Goal: Information Seeking & Learning: Understand process/instructions

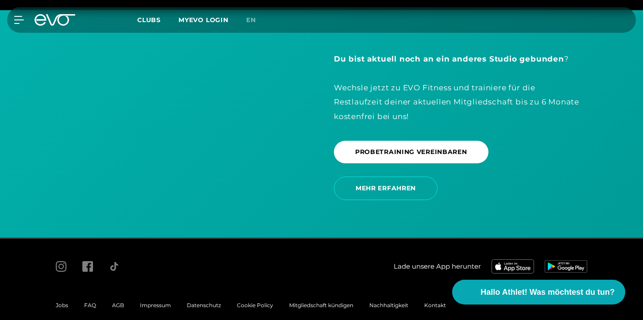
scroll to position [1867, 0]
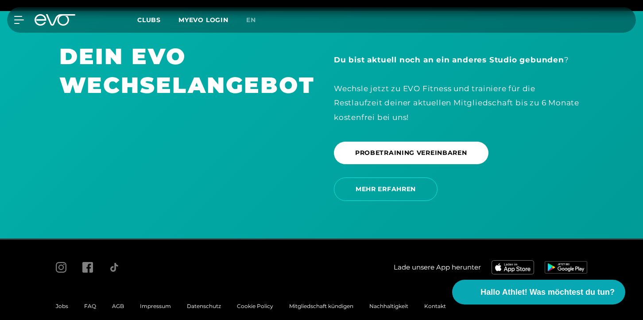
click at [120, 303] on span "AGB" at bounding box center [118, 306] width 12 height 7
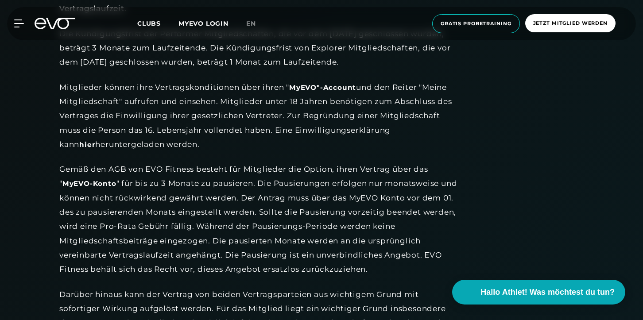
scroll to position [1032, 0]
click at [311, 127] on div "Mitglieder können ihre Vertragskonditionen über ihren " MyEVO"-Account und den …" at bounding box center [258, 115] width 399 height 71
click at [324, 162] on div "Gemäß den AGB von EVO Fitness besteht für Mitglieder die Option, ihren Vertrag …" at bounding box center [258, 219] width 399 height 114
click at [61, 27] on icon at bounding box center [55, 24] width 41 height 12
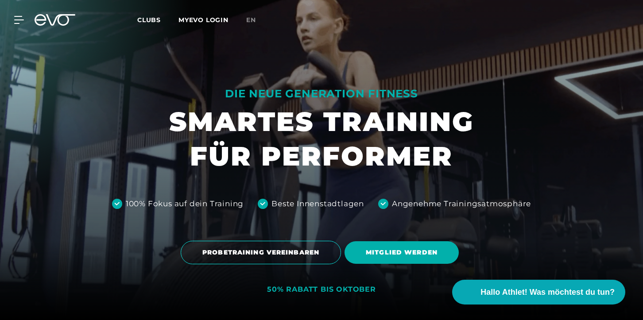
click at [49, 20] on icon at bounding box center [60, 20] width 29 height 12
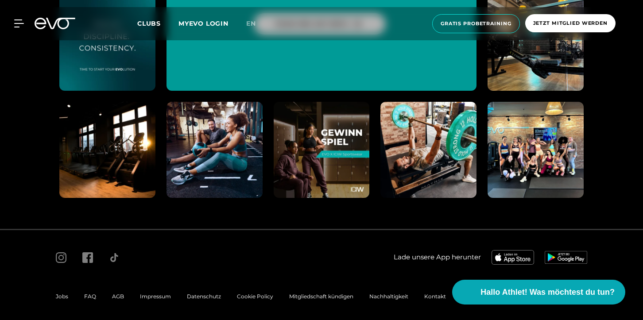
scroll to position [4563, 0]
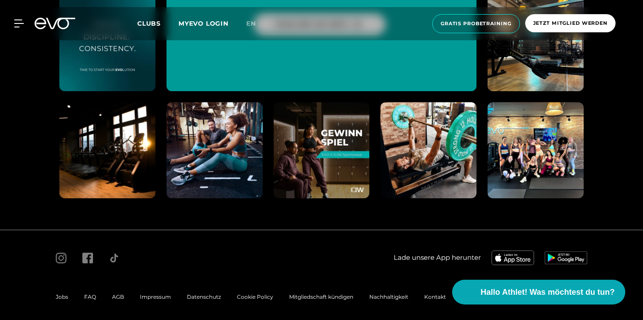
click at [118, 294] on span "AGB" at bounding box center [118, 297] width 12 height 7
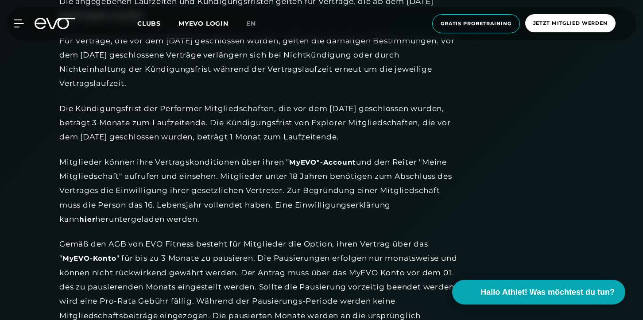
scroll to position [957, 0]
click at [95, 215] on link "hier" at bounding box center [87, 219] width 16 height 9
click at [60, 32] on div "MyEVO Login Über EVO Mitgliedschaften Probetraining TAGESPASS EVO Studios [GEOG…" at bounding box center [322, 23] width 640 height 33
click at [58, 25] on icon at bounding box center [55, 24] width 41 height 12
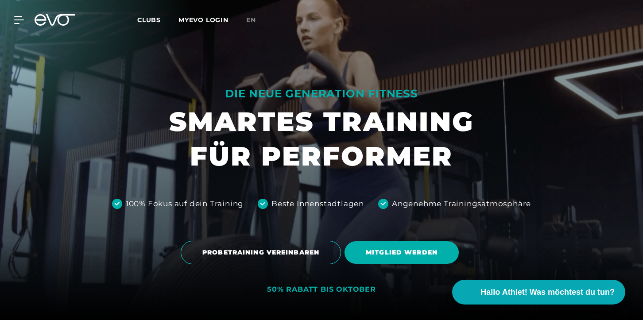
click at [265, 75] on div at bounding box center [321, 160] width 643 height 320
click at [50, 20] on icon at bounding box center [60, 20] width 29 height 12
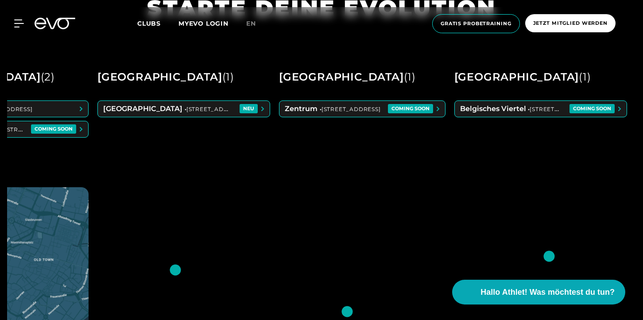
scroll to position [0, 634]
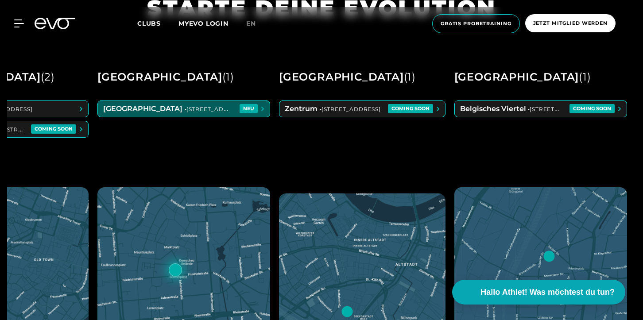
click at [198, 106] on span at bounding box center [184, 109] width 172 height 16
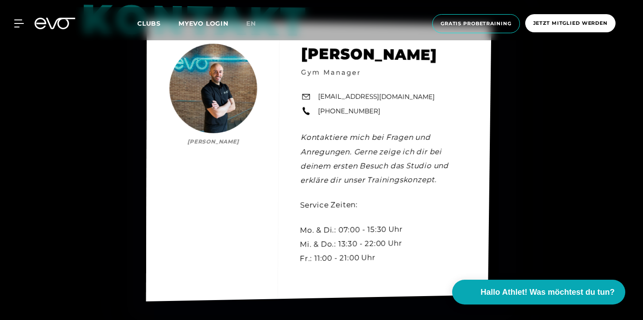
scroll to position [2681, 0]
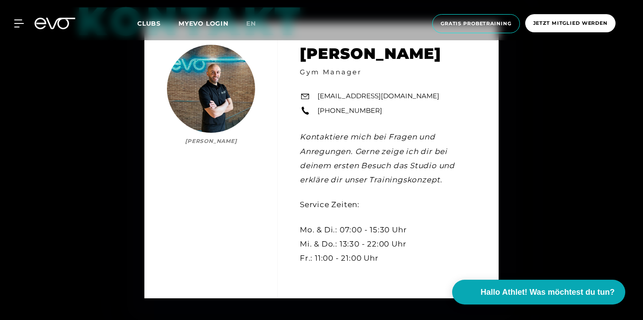
click at [45, 20] on icon at bounding box center [41, 24] width 12 height 12
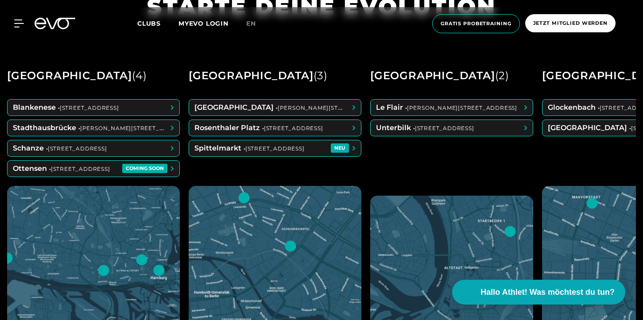
scroll to position [384, 0]
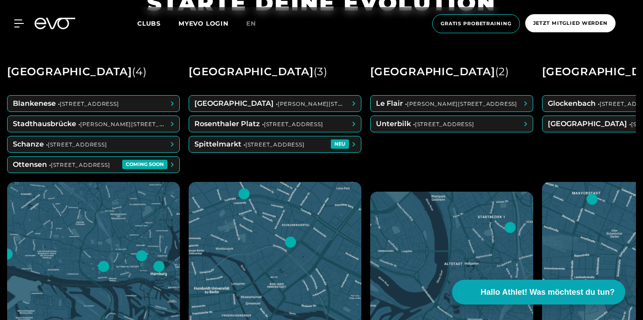
click at [14, 30] on div "MyEVO Login Über EVO Mitgliedschaften Probetraining TAGESPASS EVO Studios [GEOG…" at bounding box center [322, 23] width 640 height 33
click at [18, 27] on icon at bounding box center [21, 23] width 12 height 7
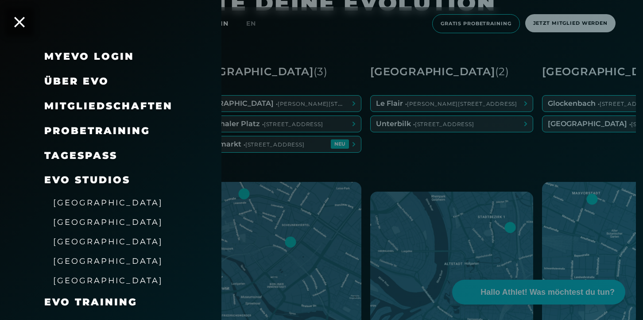
click at [66, 100] on span "Mitgliedschaften" at bounding box center [108, 106] width 128 height 12
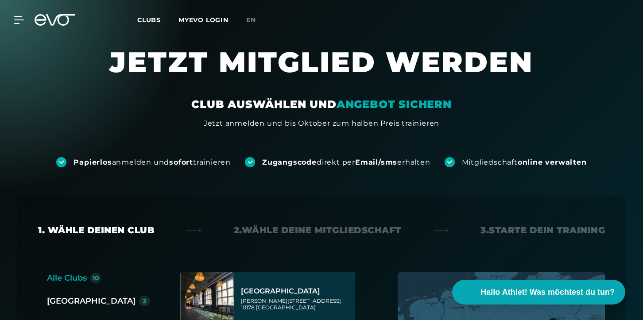
click at [59, 24] on icon at bounding box center [55, 20] width 41 height 12
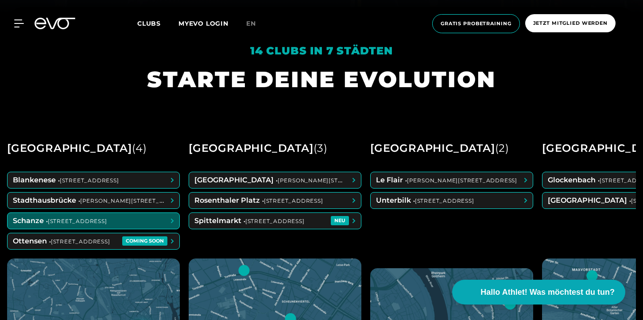
scroll to position [310, 0]
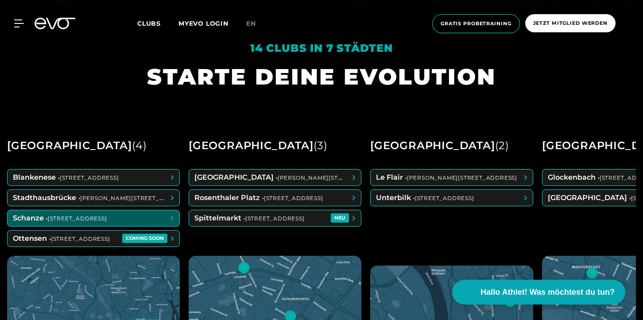
click at [278, 84] on h1 "STARTE DEINE EVOLUTION" at bounding box center [321, 76] width 349 height 29
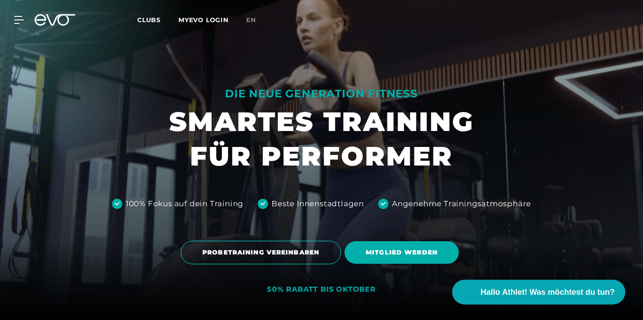
scroll to position [0, 0]
click at [148, 20] on span "Clubs" at bounding box center [148, 20] width 23 height 8
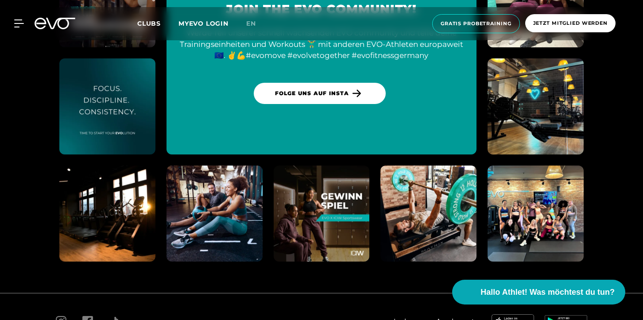
scroll to position [3741, 0]
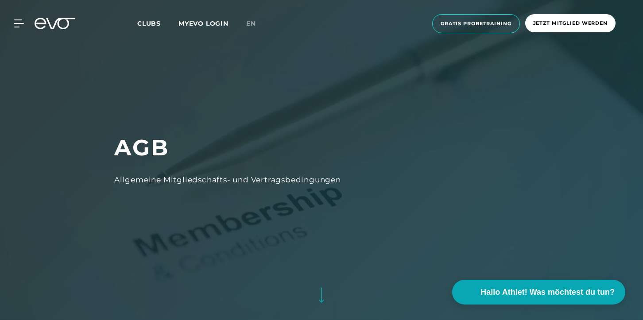
scroll to position [1051, 0]
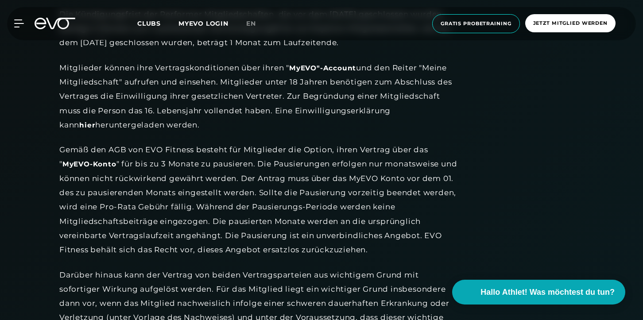
click at [191, 151] on div "Gemäß den AGB von EVO Fitness besteht für Mitglieder die Option, ihren Vertrag …" at bounding box center [258, 200] width 399 height 114
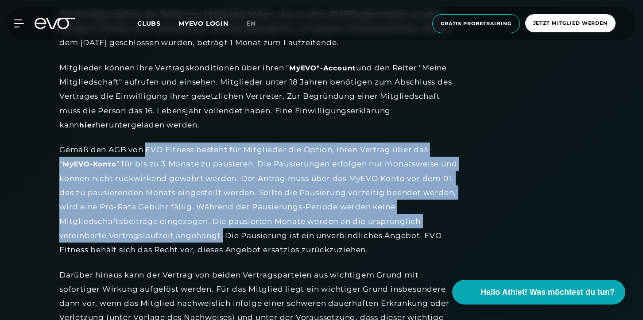
drag, startPoint x: 148, startPoint y: 144, endPoint x: 226, endPoint y: 232, distance: 117.4
click at [223, 228] on div "Gemäß den AGB von EVO Fitness besteht für Mitglieder die Option, ihren Vertrag …" at bounding box center [258, 200] width 399 height 114
copy div "EVO Fitness besteht für Mitglieder die Option, ihren Vertrag über das " MyEVO-K…"
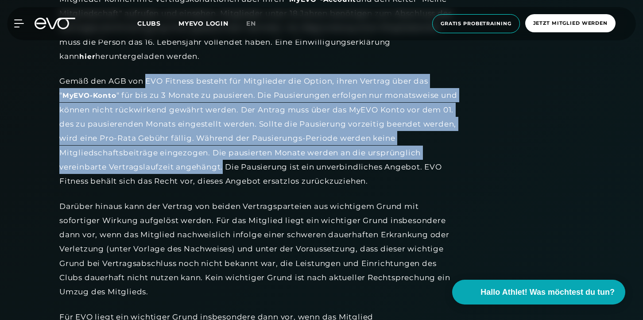
scroll to position [1119, 0]
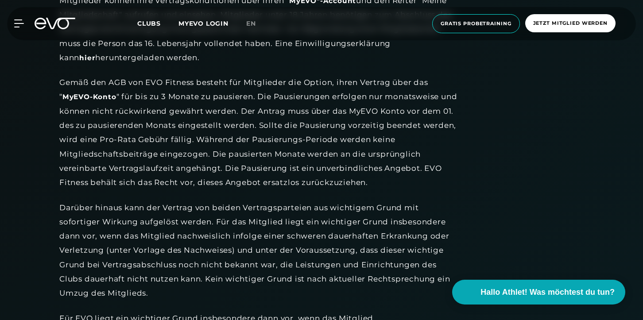
click at [21, 28] on div "MyEVO Login Über EVO Mitgliedschaften Probetraining TAGESPASS EVO Studios [GEOG…" at bounding box center [322, 23] width 640 height 33
click at [19, 24] on icon at bounding box center [20, 23] width 13 height 8
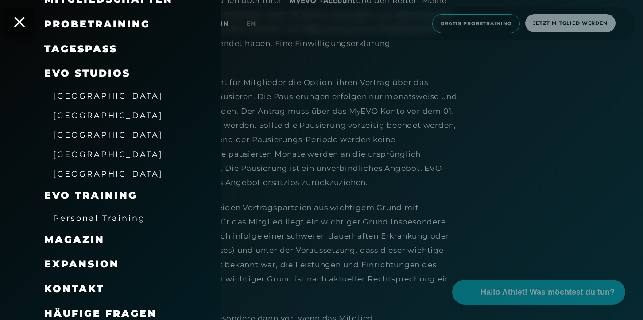
scroll to position [106, 0]
click at [97, 284] on span "Kontakt" at bounding box center [74, 290] width 60 height 12
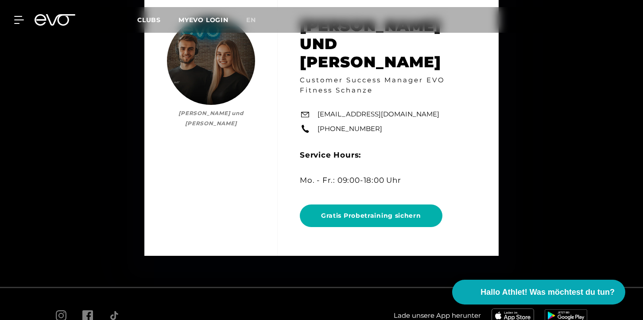
scroll to position [4145, 0]
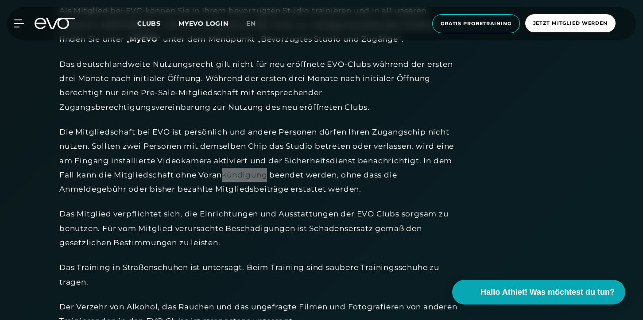
scroll to position [2097, 0]
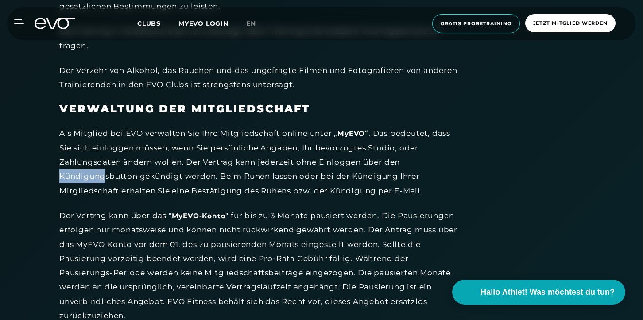
click at [73, 126] on div "Als Mitglied bei EVO verwalten Sie Ihre Mitgliedschaft online unter „ MyEVO “. …" at bounding box center [258, 161] width 399 height 71
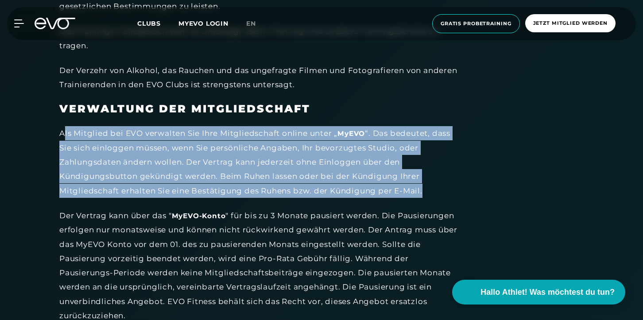
drag, startPoint x: 62, startPoint y: 121, endPoint x: 425, endPoint y: 177, distance: 366.8
click at [425, 177] on div "Als Mitglied bei EVO verwalten Sie Ihre Mitgliedschaft online unter „ MyEVO “. …" at bounding box center [258, 161] width 399 height 71
copy div "ls Mitglied bei EVO verwalten Sie Ihre Mitgliedschaft online unter „ MyEVO “. D…"
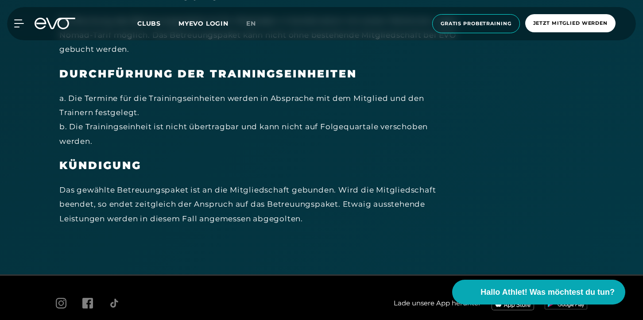
scroll to position [5458, 0]
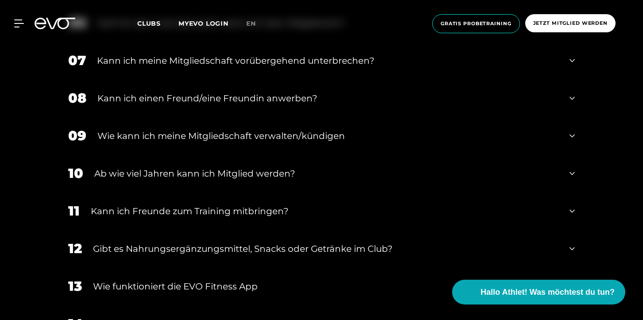
scroll to position [576, 0]
click at [226, 140] on div "Wie kann ich meine Mitgliedschaft verwalten/kündigen" at bounding box center [327, 135] width 461 height 13
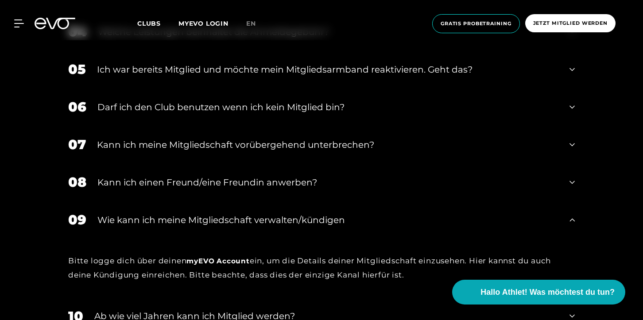
scroll to position [495, 0]
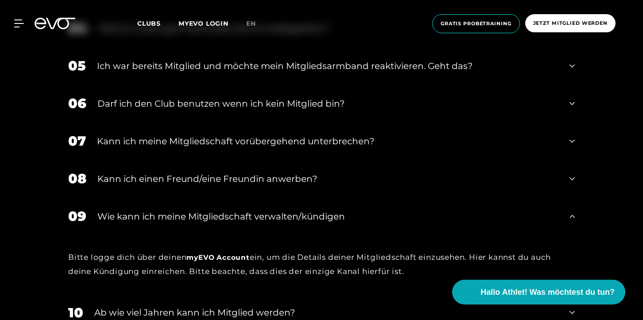
click at [206, 102] on div "Darf ich den Club benutzen wenn ich kein Mitglied bin?" at bounding box center [327, 103] width 461 height 13
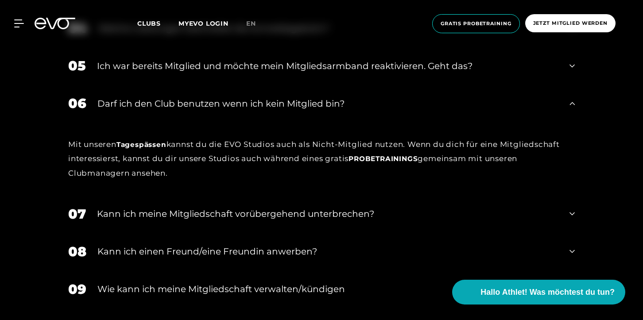
click at [206, 102] on div "Darf ich den Club benutzen wenn ich kein Mitglied bin?" at bounding box center [327, 103] width 461 height 13
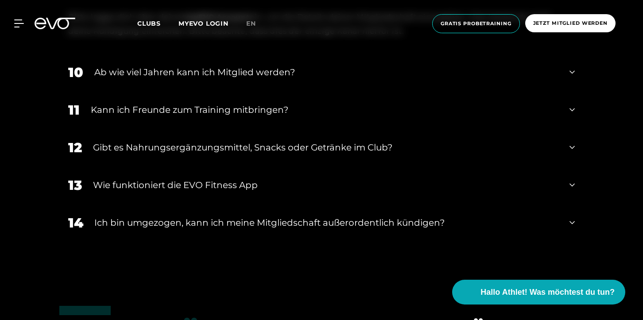
scroll to position [745, 0]
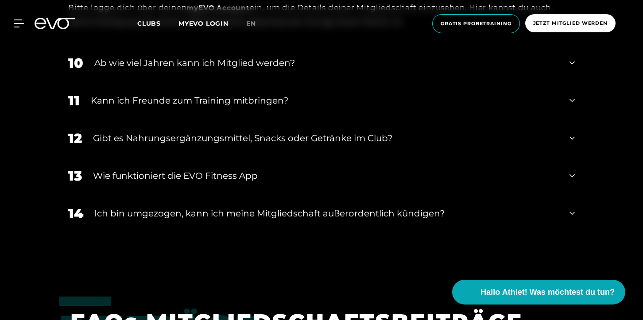
click at [211, 129] on div "12 Gibt es Nahrungsergänzungsmittel, Snacks oder Getränke im Club?" at bounding box center [321, 139] width 525 height 38
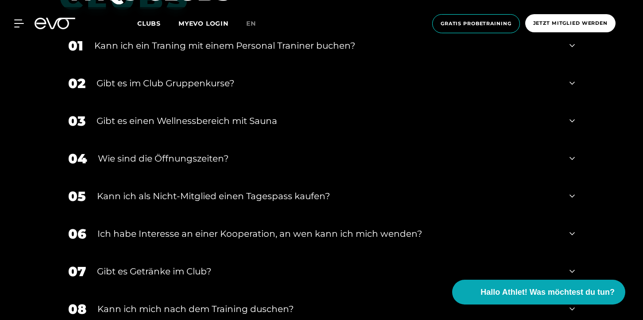
scroll to position [1432, 0]
click at [253, 45] on div "MyEVO Login Über EVO Mitgliedschaften Probetraining TAGESPASS EVO Studios [GEOG…" at bounding box center [321, 23] width 643 height 47
click at [252, 49] on div "Kann ich ein Traning mit einem Personal Traniner buchen?" at bounding box center [326, 45] width 464 height 13
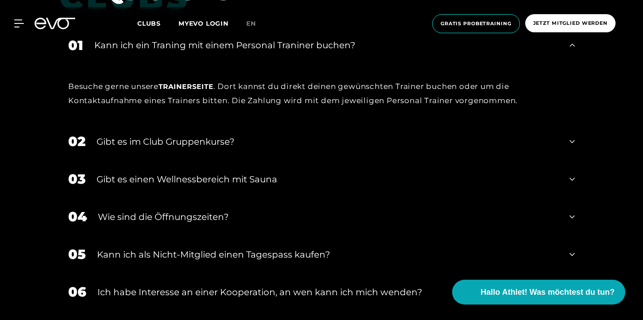
click at [205, 86] on span "Trainerseite" at bounding box center [186, 86] width 55 height 8
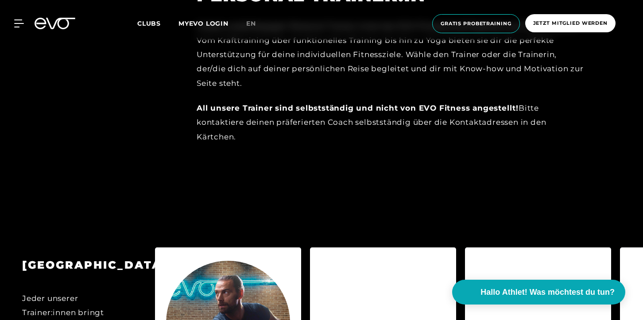
scroll to position [708, 0]
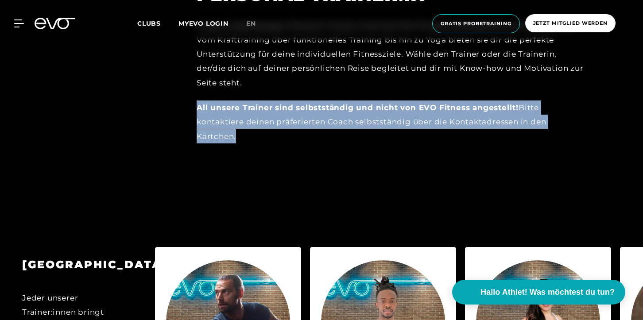
drag, startPoint x: 198, startPoint y: 109, endPoint x: 271, endPoint y: 136, distance: 78.5
click at [271, 136] on div "All unsere Trainer sind selbstständig und nicht von EVO Fitness angestellt! Bit…" at bounding box center [390, 122] width 387 height 43
copy div "All unsere Trainer sind selbstständig und nicht von EVO Fitness angestellt! Bit…"
